Goal: Task Accomplishment & Management: Use online tool/utility

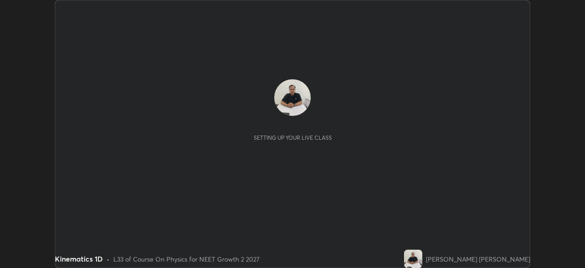
scroll to position [268, 585]
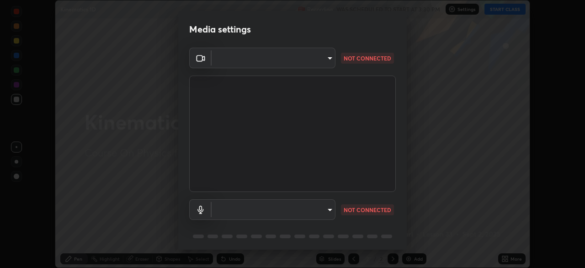
type input "a55de10c023714d1e5a95e3c21491f011bcd167356065166ff1f6cc60e92c39f"
type input "communications"
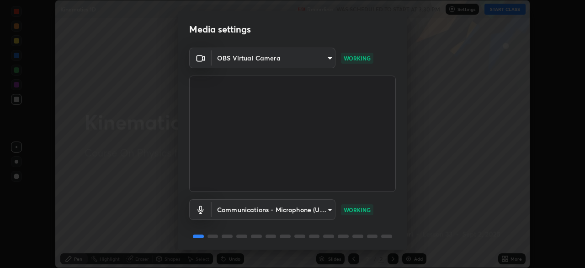
click at [331, 58] on body "Erase all Kinematics 1D Recording WAS SCHEDULED TO START AT 3:30 PM Settings ST…" at bounding box center [292, 134] width 585 height 268
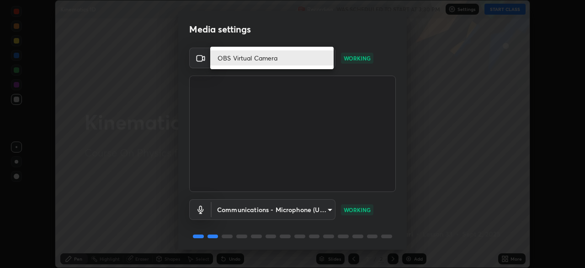
click at [435, 206] on div at bounding box center [292, 134] width 585 height 268
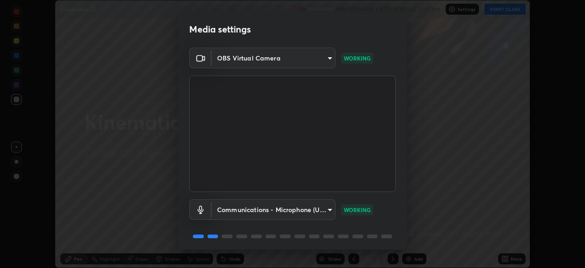
click at [330, 59] on body "Erase all Kinematics 1D Recording WAS SCHEDULED TO START AT 3:30 PM Settings ST…" at bounding box center [292, 134] width 585 height 268
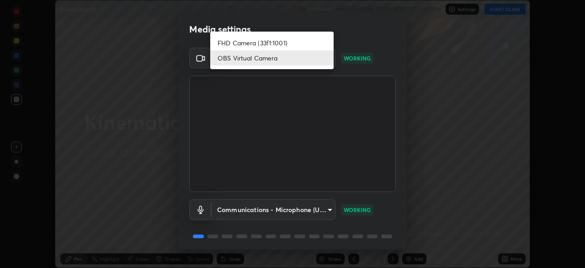
click at [310, 47] on li "FHD Camera (33f1:1001)" at bounding box center [271, 42] width 123 height 15
type input "0b0394df5398a873b7d047182dbff5bf8641b4882f7ce2760a0fef017966b62e"
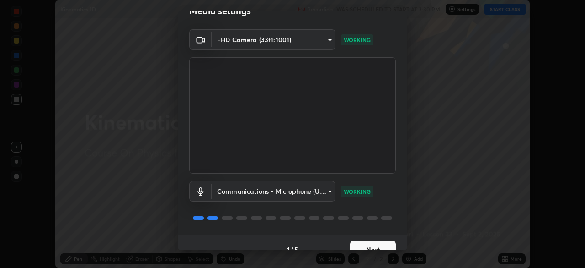
scroll to position [32, 0]
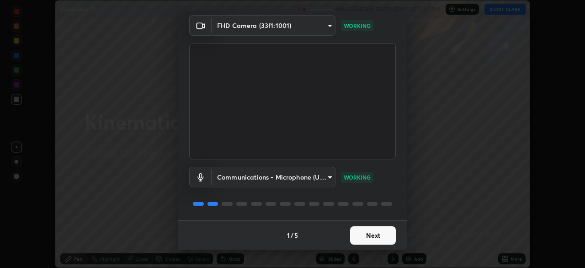
click at [379, 237] on button "Next" at bounding box center [373, 235] width 46 height 18
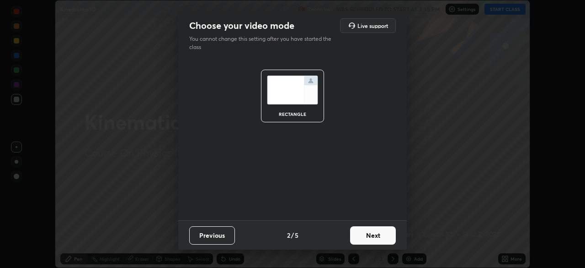
click at [379, 237] on button "Next" at bounding box center [373, 235] width 46 height 18
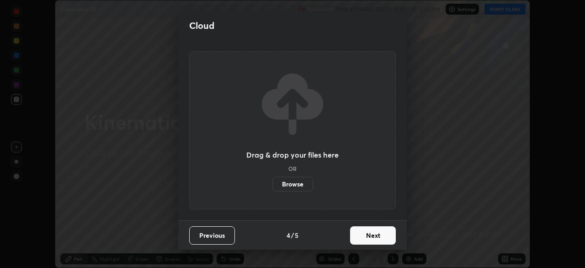
click at [381, 238] on button "Next" at bounding box center [373, 235] width 46 height 18
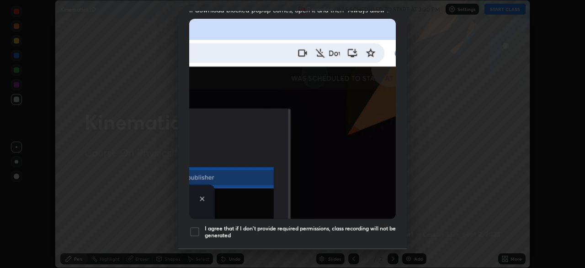
scroll to position [219, 0]
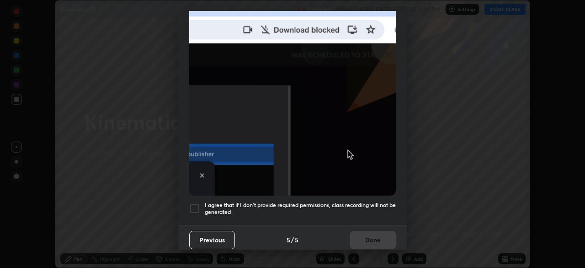
click at [378, 205] on h5 "I agree that if I don't provide required permissions, class recording will not …" at bounding box center [300, 208] width 191 height 14
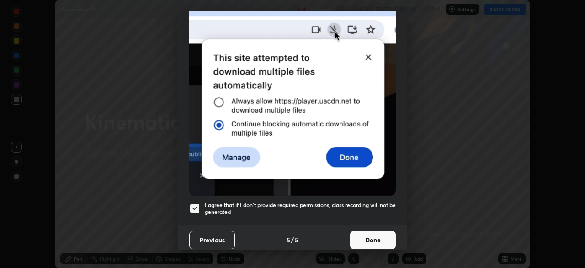
click at [377, 235] on button "Done" at bounding box center [373, 240] width 46 height 18
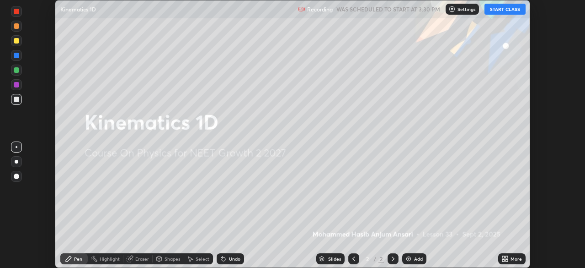
click at [495, 13] on button "START CLASS" at bounding box center [505, 9] width 41 height 11
